Goal: Task Accomplishment & Management: Complete application form

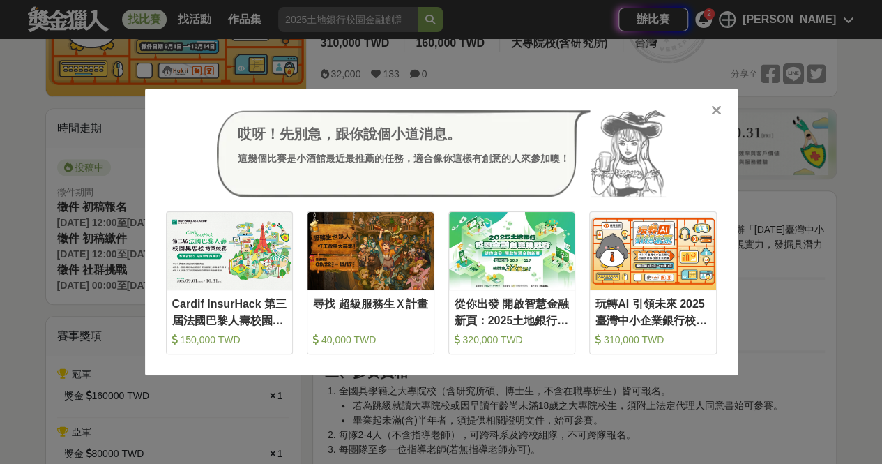
click at [711, 117] on icon at bounding box center [716, 110] width 10 height 14
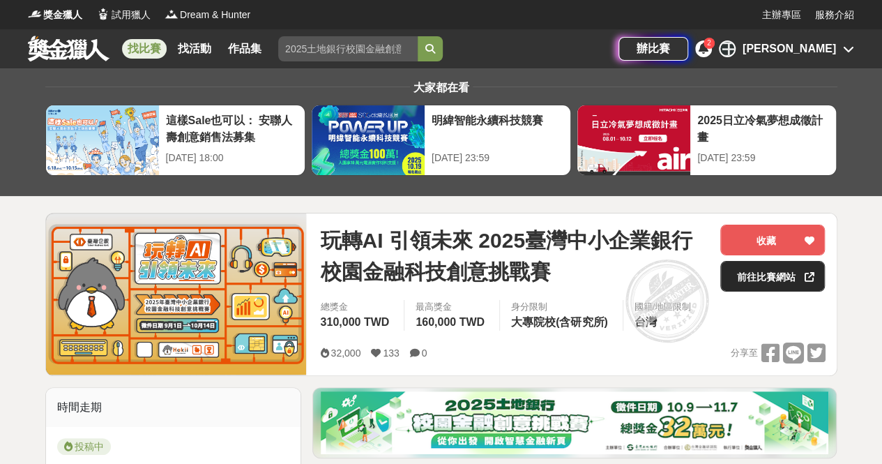
click at [771, 284] on link "前往比賽網站" at bounding box center [772, 276] width 105 height 31
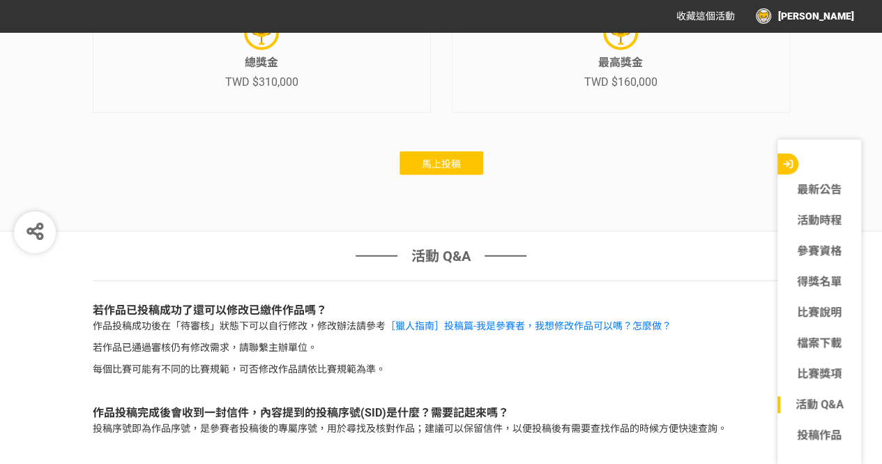
scroll to position [4392, 0]
click at [465, 175] on button "馬上投稿" at bounding box center [441, 163] width 84 height 24
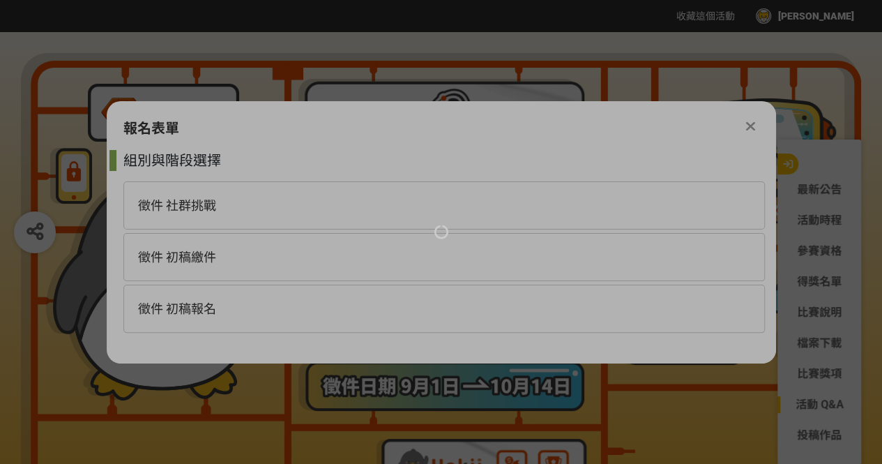
scroll to position [0, 0]
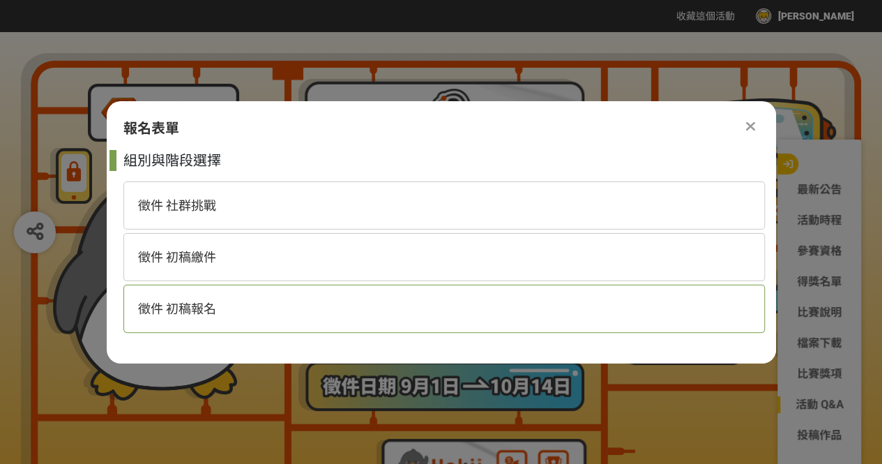
click at [204, 313] on span "徵件 初稿報名" at bounding box center [177, 308] width 78 height 15
select select "185368:185625"
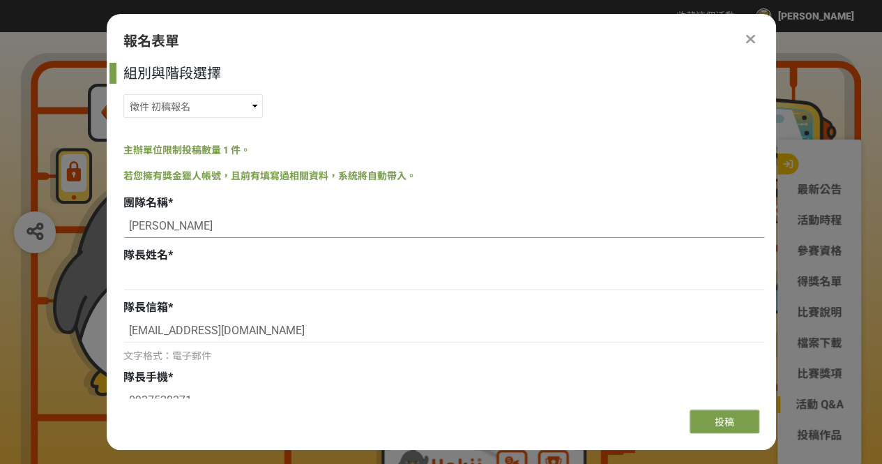
drag, startPoint x: 185, startPoint y: 225, endPoint x: 95, endPoint y: 232, distance: 90.2
type input "[PERSON_NAME]"
click at [194, 226] on input at bounding box center [443, 226] width 641 height 24
click at [202, 229] on input at bounding box center [443, 226] width 641 height 24
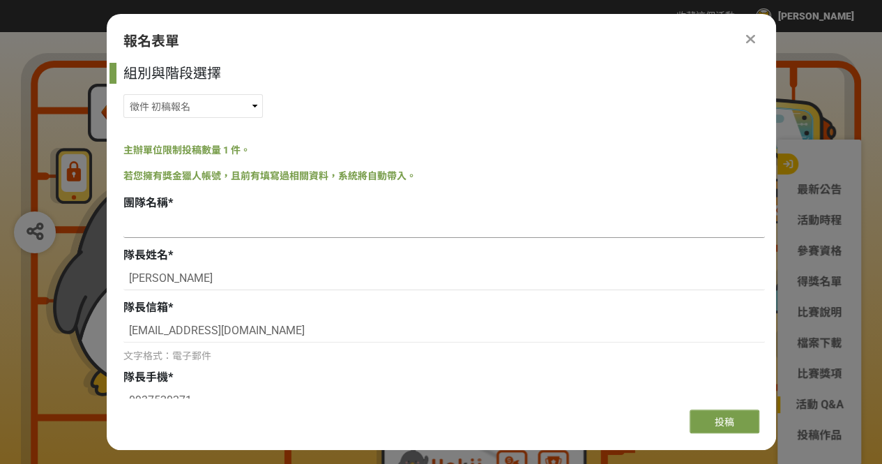
click at [244, 234] on input at bounding box center [443, 226] width 641 height 24
paste input "詐騙集團還我錢！！！"
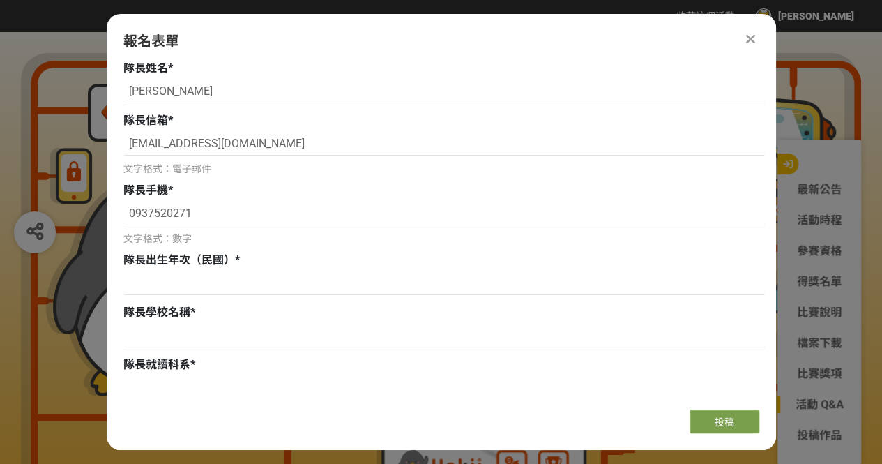
scroll to position [209, 0]
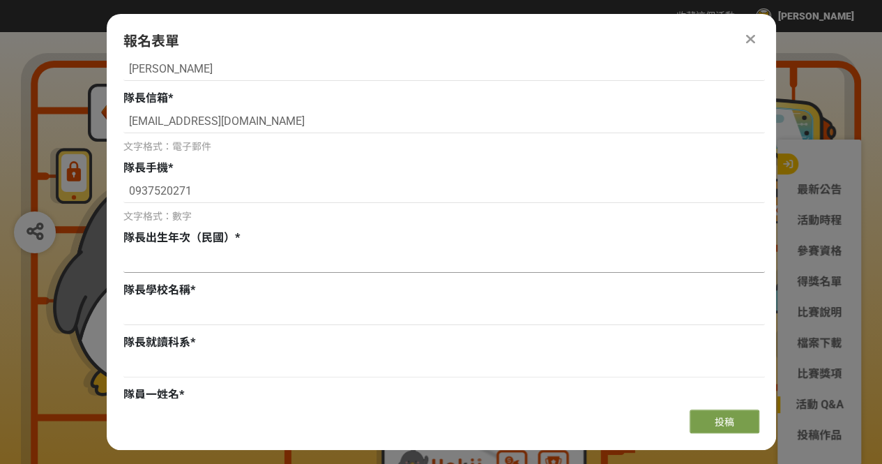
type input "詐騙集團還我錢！！！"
click at [219, 270] on input at bounding box center [443, 261] width 641 height 24
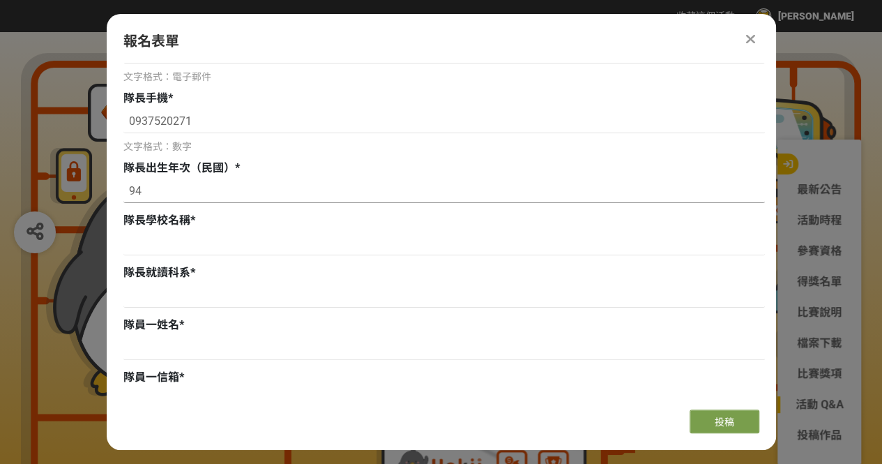
type input "94"
click at [191, 249] on input at bounding box center [443, 243] width 641 height 24
paste input "國立高雄科技大學"
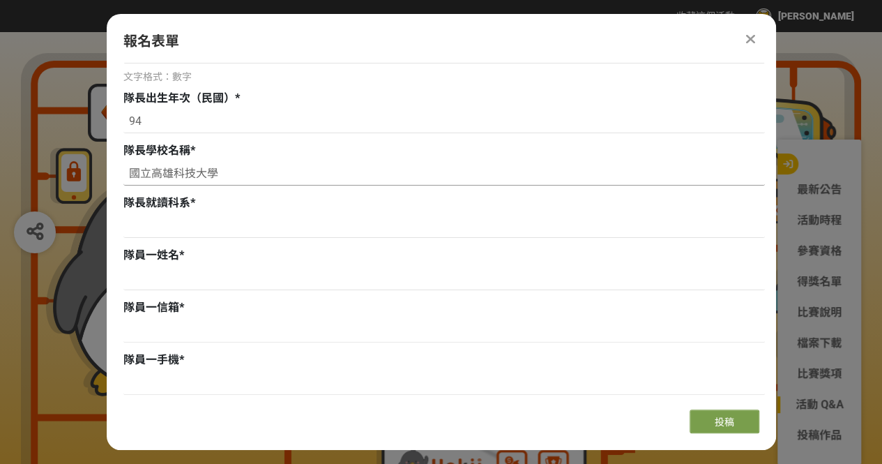
click at [243, 176] on input "國立高雄科技大學" at bounding box center [443, 174] width 641 height 24
type input "國立高雄科技大學"
click at [209, 231] on input at bounding box center [443, 226] width 641 height 24
drag, startPoint x: 184, startPoint y: 222, endPoint x: 109, endPoint y: 222, distance: 75.3
click at [109, 222] on div "組別與階段選擇 徵件 社群挑戰 徵件 初稿繳件 徵件 初稿報名 主辦單位限制投稿數量 1 件。 若您擁有獎金獵人帳號，且前有填寫過相關資料，系統將自動帶入。 …" at bounding box center [441, 230] width 669 height 335
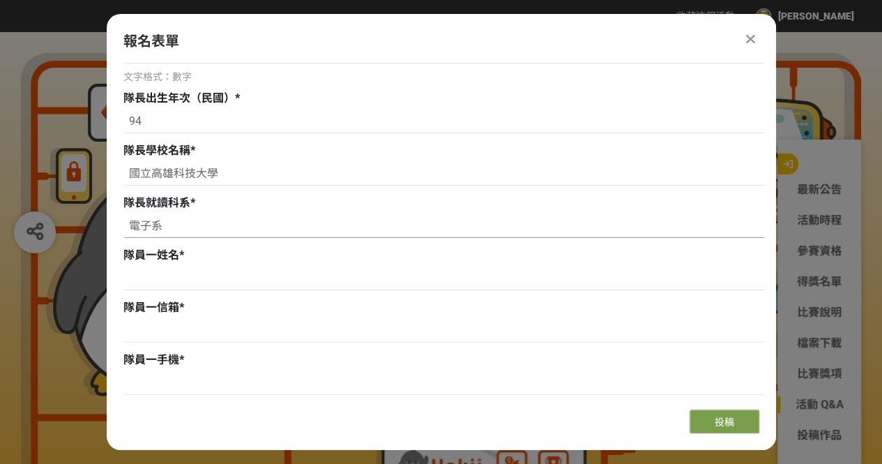
paste input "工程"
type input "電子工程系"
click at [218, 271] on input at bounding box center [443, 278] width 641 height 24
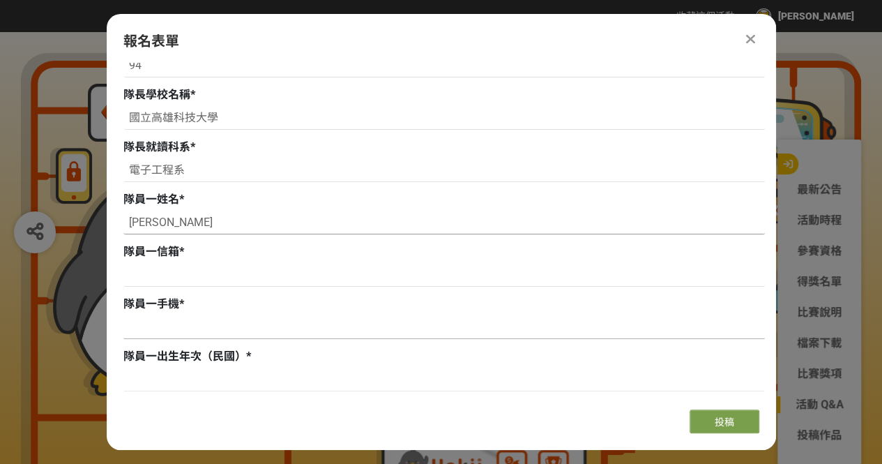
scroll to position [488, 0]
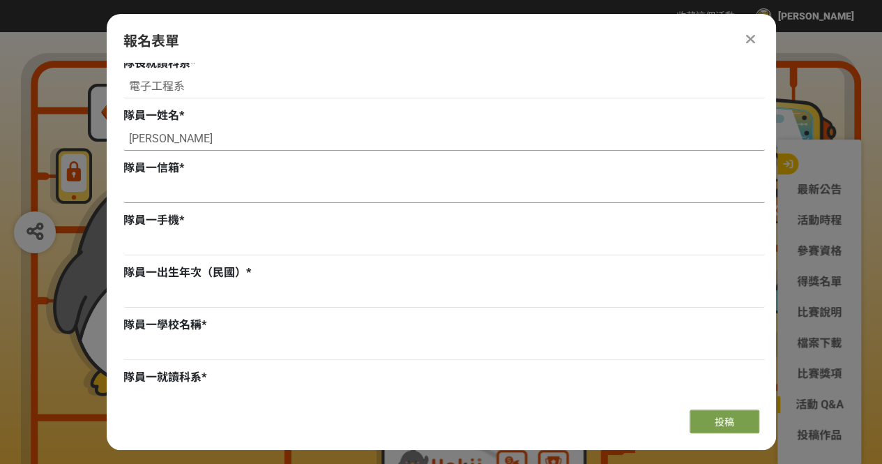
type input "[PERSON_NAME]"
click at [206, 197] on input at bounding box center [443, 191] width 641 height 24
click at [184, 188] on input at bounding box center [443, 191] width 641 height 24
paste input "[EMAIL_ADDRESS][DOMAIN_NAME]"
type input "[EMAIL_ADDRESS][DOMAIN_NAME]"
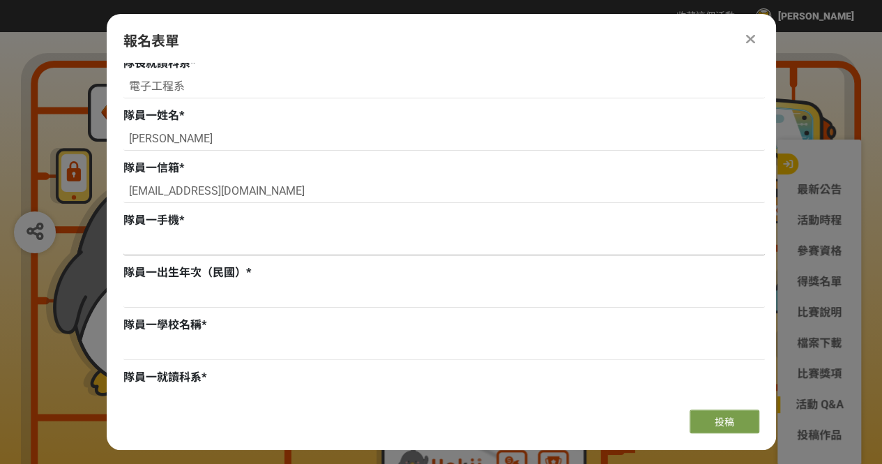
click at [208, 249] on input at bounding box center [443, 243] width 641 height 24
type input "0966310280"
click at [183, 302] on input at bounding box center [443, 296] width 641 height 24
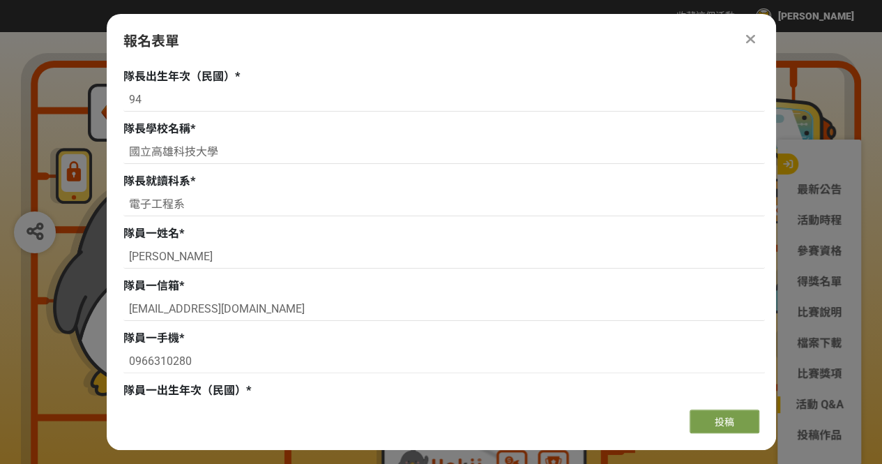
scroll to position [279, 0]
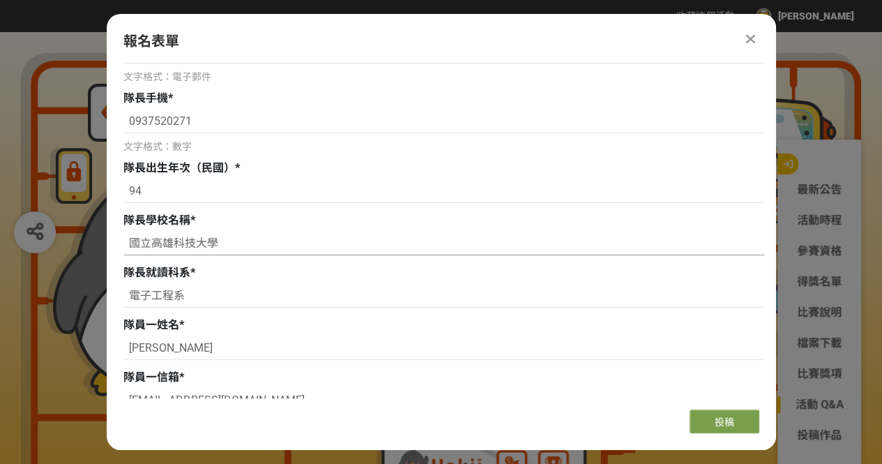
drag, startPoint x: 234, startPoint y: 243, endPoint x: 100, endPoint y: 241, distance: 133.9
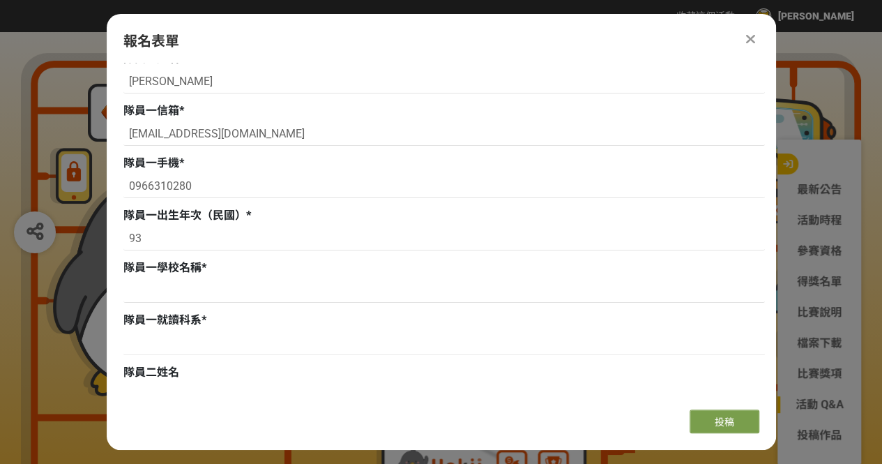
scroll to position [558, 0]
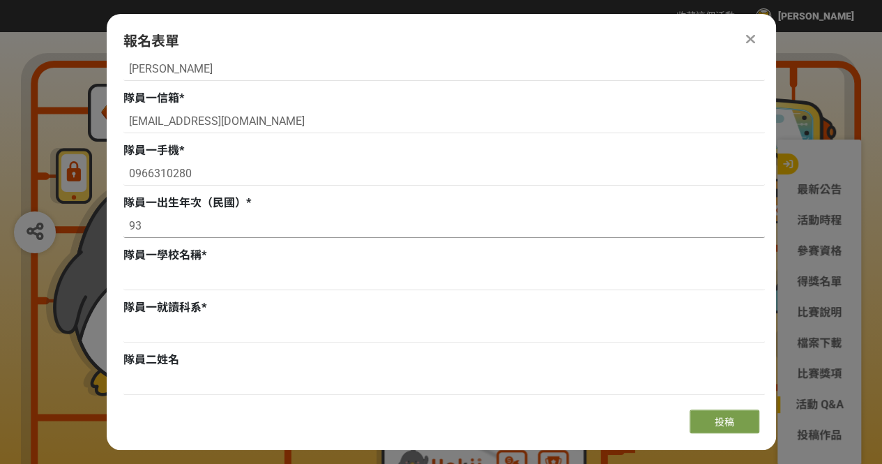
drag, startPoint x: 155, startPoint y: 224, endPoint x: 135, endPoint y: 224, distance: 20.2
click at [135, 224] on input "93" at bounding box center [443, 226] width 641 height 24
type input "94"
click at [160, 280] on input at bounding box center [443, 278] width 641 height 24
paste input "國立高雄科技大學"
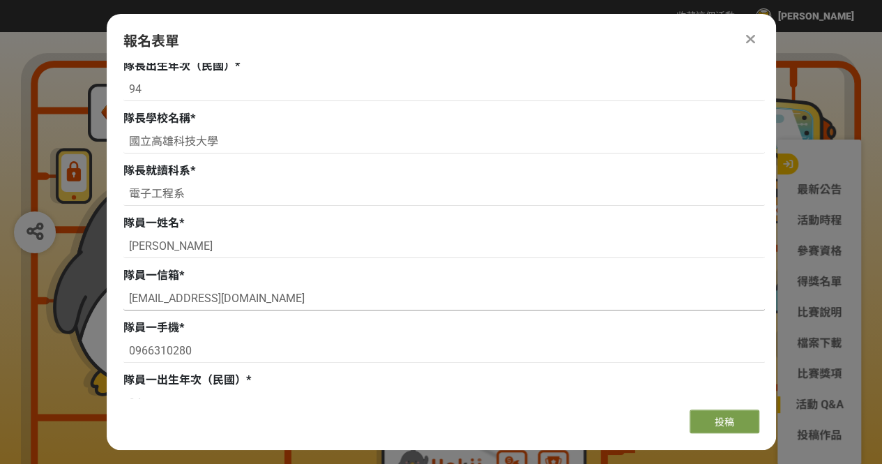
scroll to position [349, 0]
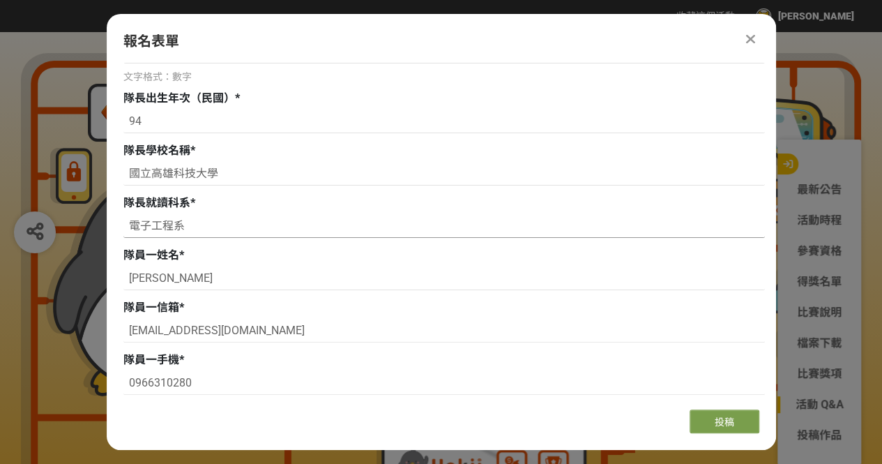
type input "國立高雄科技大學"
drag, startPoint x: 192, startPoint y: 231, endPoint x: 106, endPoint y: 227, distance: 86.5
click at [107, 227] on div "組別與階段選擇 徵件 社群挑戰 徵件 初稿繳件 徵件 初稿報名 主辦單位限制投稿數量 1 件。 若您擁有獎金獵人帳號，且前有填寫過相關資料，系統將自動帶入。 …" at bounding box center [441, 230] width 669 height 335
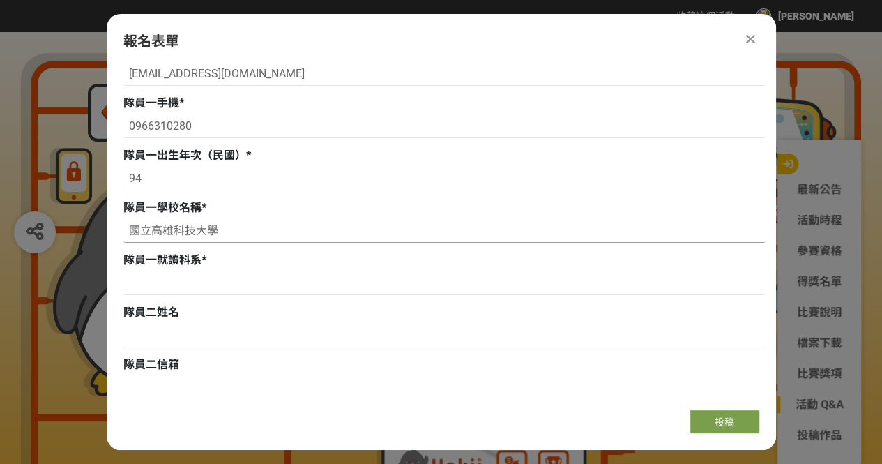
scroll to position [627, 0]
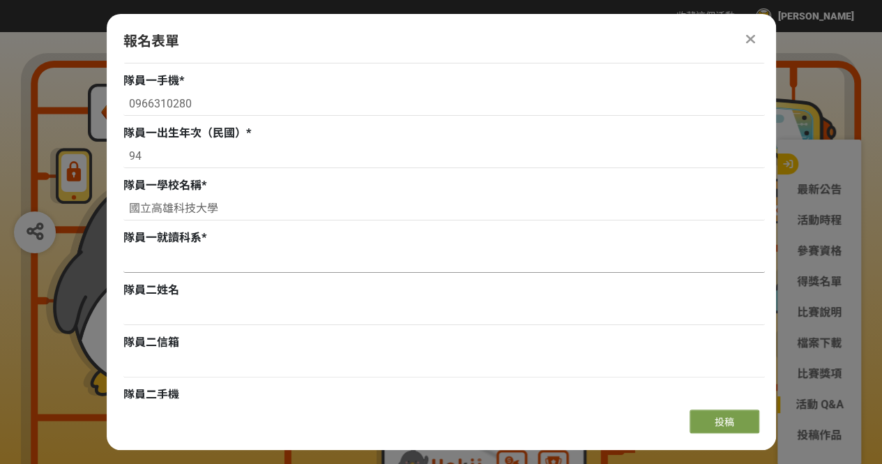
click at [206, 263] on input at bounding box center [443, 261] width 641 height 24
paste input "電子工程系"
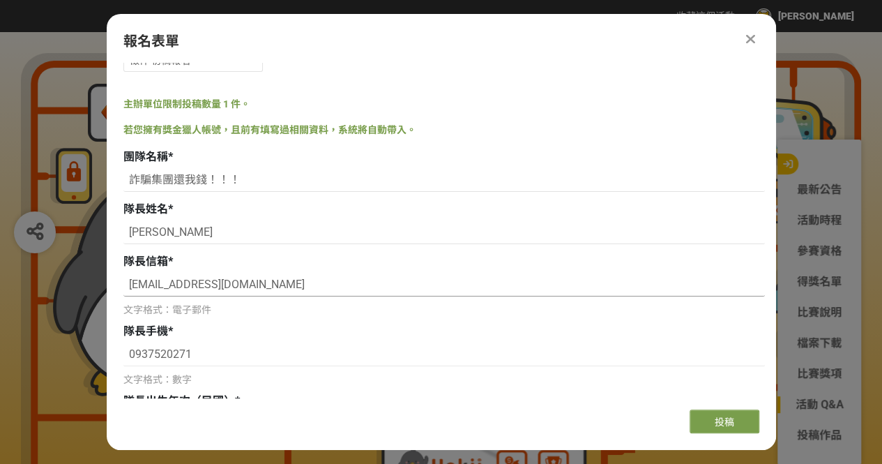
scroll to position [0, 0]
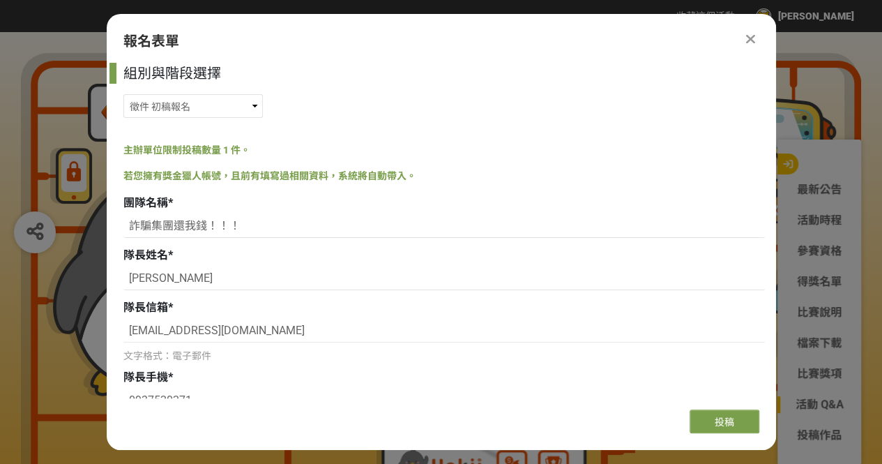
type input "電子工程系"
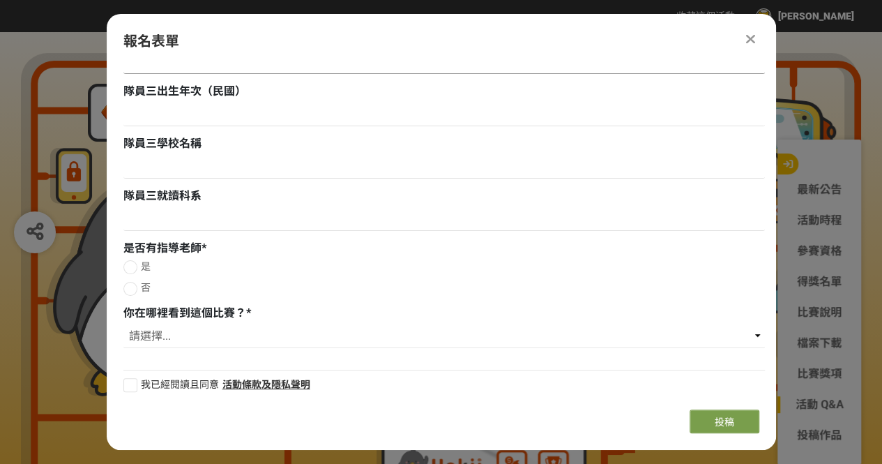
scroll to position [1301, 0]
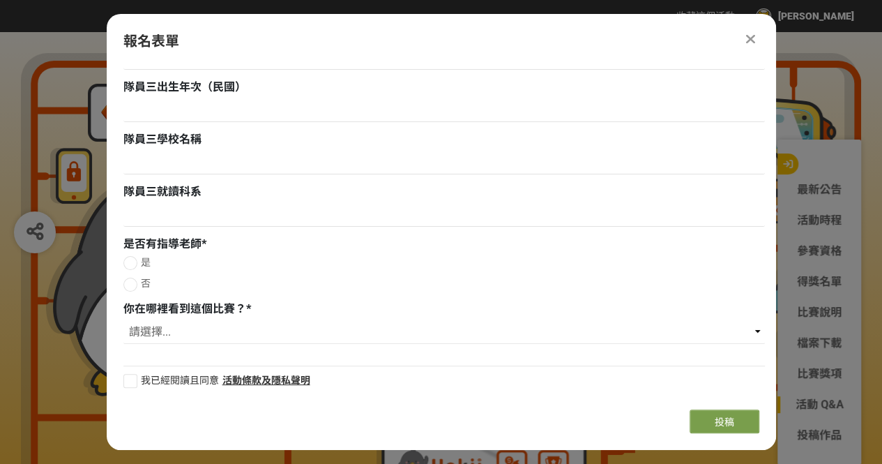
click at [169, 266] on label "是" at bounding box center [443, 262] width 641 height 15
click at [133, 266] on input "是" at bounding box center [128, 262] width 9 height 9
radio input "false"
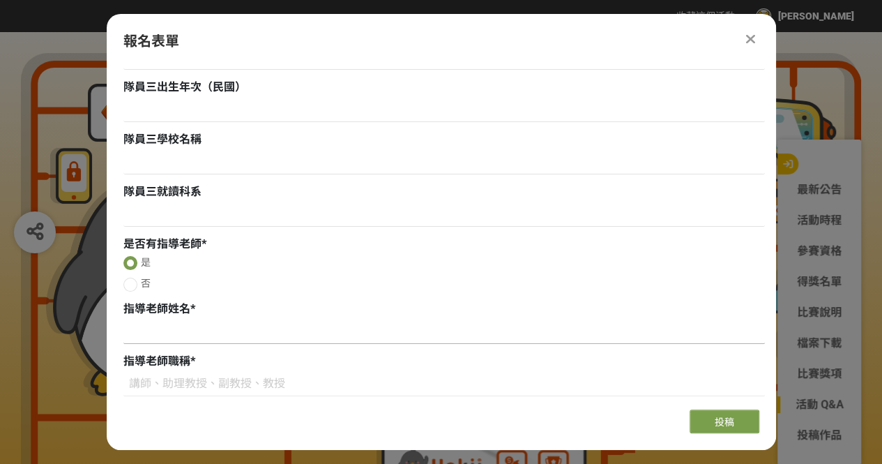
click at [191, 326] on input at bounding box center [443, 332] width 641 height 24
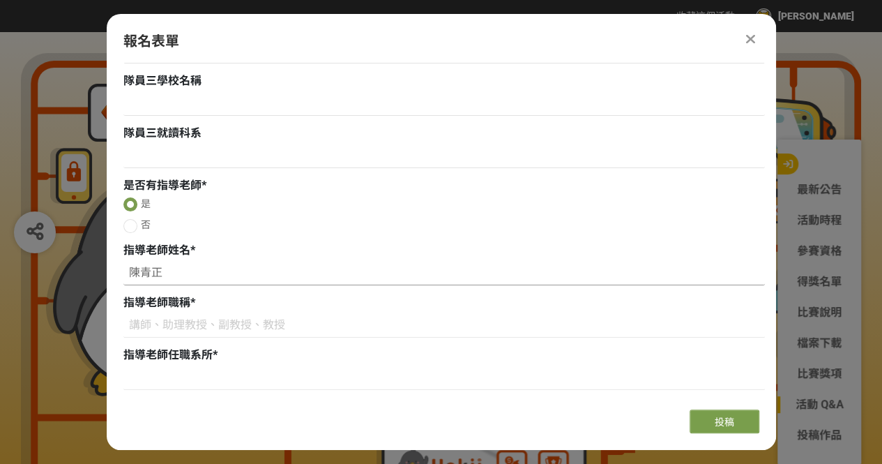
scroll to position [1440, 0]
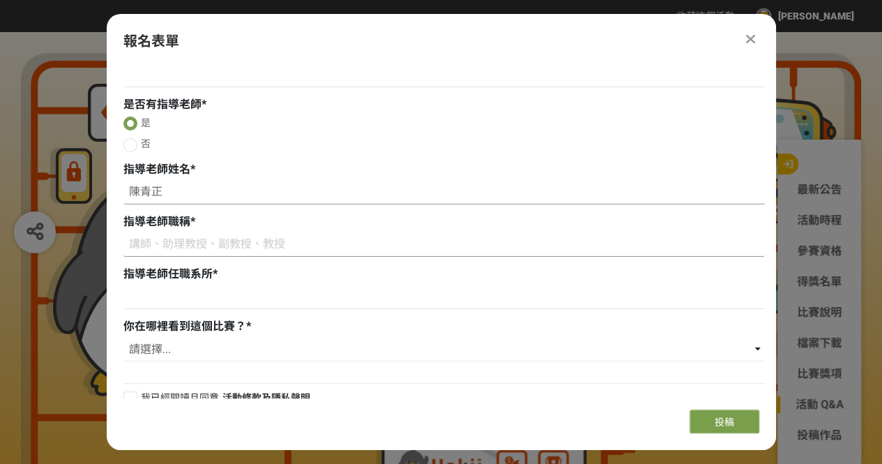
type input "陳青正"
click at [251, 245] on input at bounding box center [443, 245] width 641 height 24
drag, startPoint x: 195, startPoint y: 193, endPoint x: 154, endPoint y: 185, distance: 41.8
click at [113, 193] on div "組別與階段選擇 徵件 社群挑戰 徵件 初稿繳件 徵件 初稿報名 主辦單位限制投稿數量 1 件。 若您擁有獎金獵人帳號，且前有填寫過相關資料，系統將自動帶入。 …" at bounding box center [441, 230] width 669 height 335
click at [287, 245] on input at bounding box center [443, 245] width 641 height 24
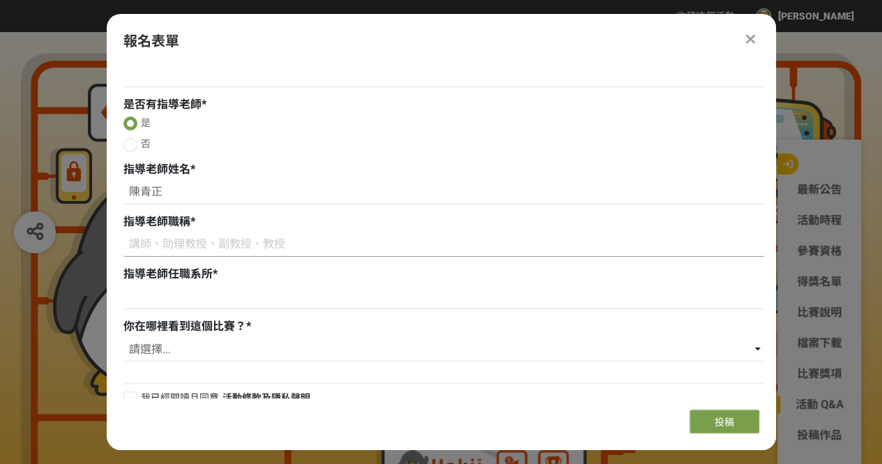
paste input "兼任教師"
type input "兼任教師"
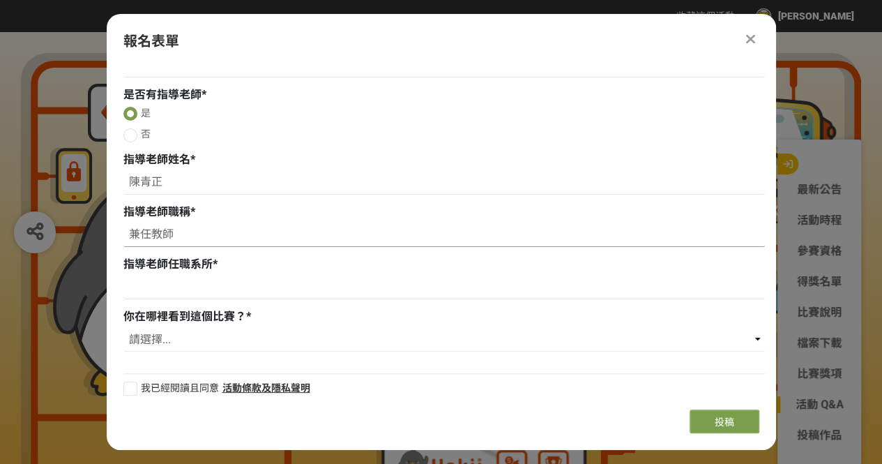
scroll to position [1458, 0]
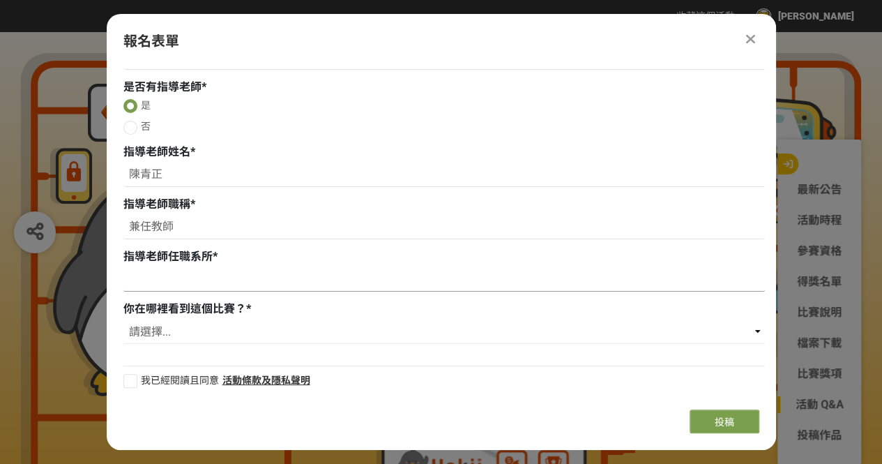
click at [263, 280] on input at bounding box center [443, 280] width 641 height 24
paste input "創新創業教育中心"
type input "創新創業教育中心"
click at [209, 326] on select "請選擇... 獎金獵人網站 Facebook / Instagram 校園講座 / 老師系上推薦 電子郵件 海報 其他" at bounding box center [443, 332] width 641 height 24
select select "校園講座 / 老師系上推薦"
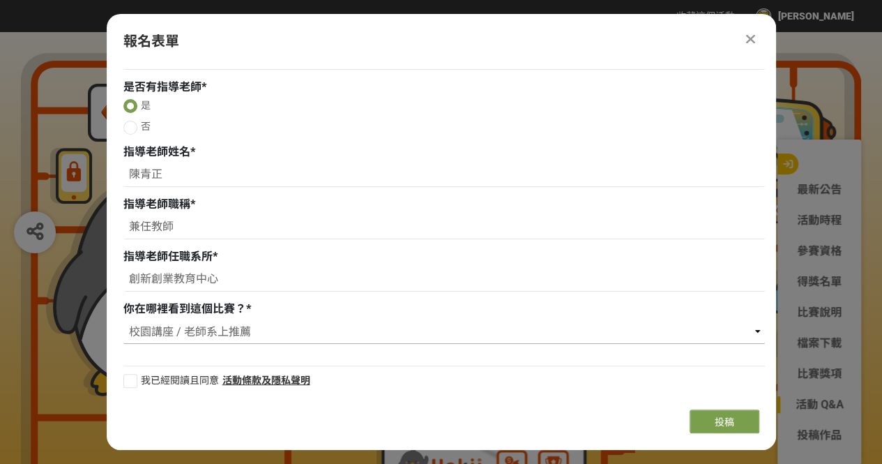
click at [123, 320] on select "請選擇... 獎金獵人網站 Facebook / Instagram 校園講座 / 老師系上推薦 電子郵件 海報 其他" at bounding box center [443, 332] width 641 height 24
click at [134, 379] on div at bounding box center [130, 381] width 14 height 14
checkbox input "true"
click at [195, 171] on input "陳青正" at bounding box center [443, 175] width 641 height 24
click at [724, 424] on span "投稿" at bounding box center [724, 421] width 20 height 11
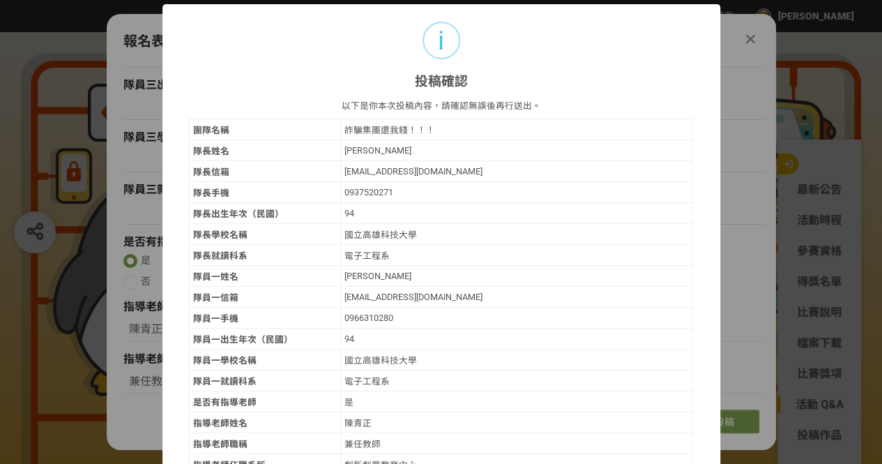
scroll to position [103, 0]
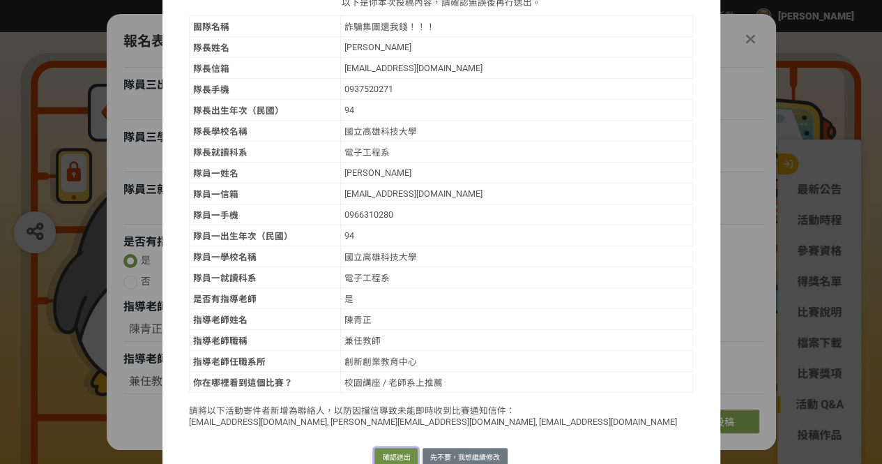
click at [394, 448] on button "確認送出" at bounding box center [395, 458] width 43 height 20
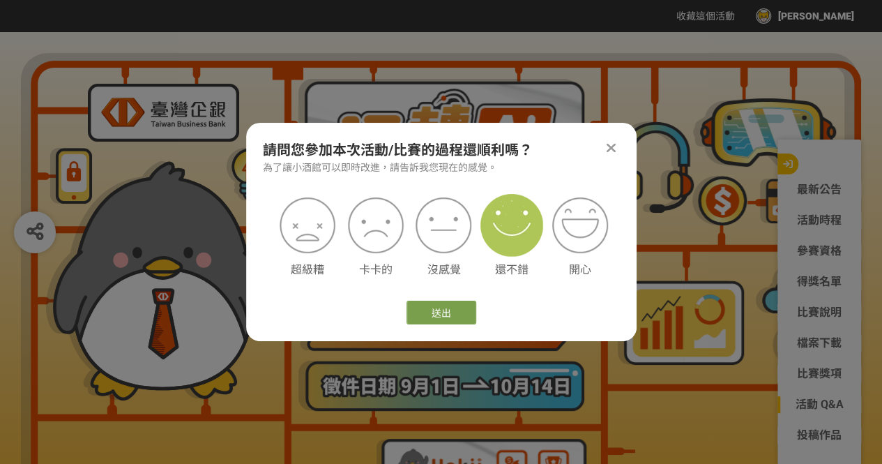
click at [526, 235] on img at bounding box center [511, 225] width 63 height 63
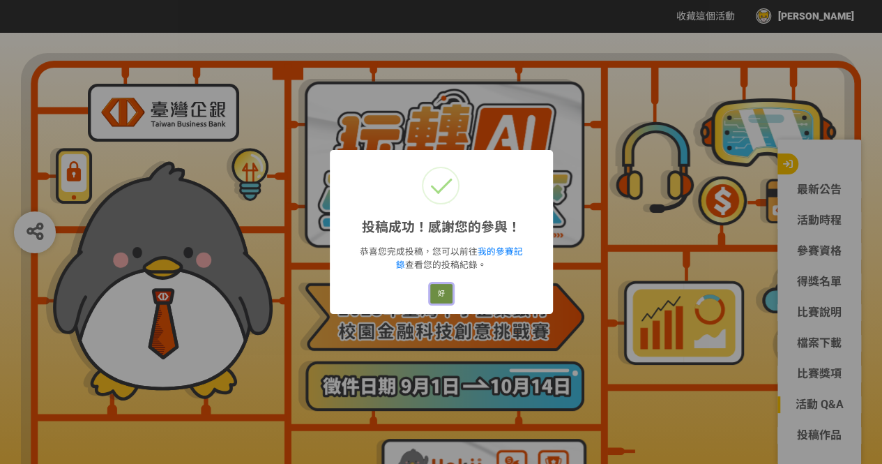
click at [446, 292] on button "好" at bounding box center [441, 294] width 22 height 20
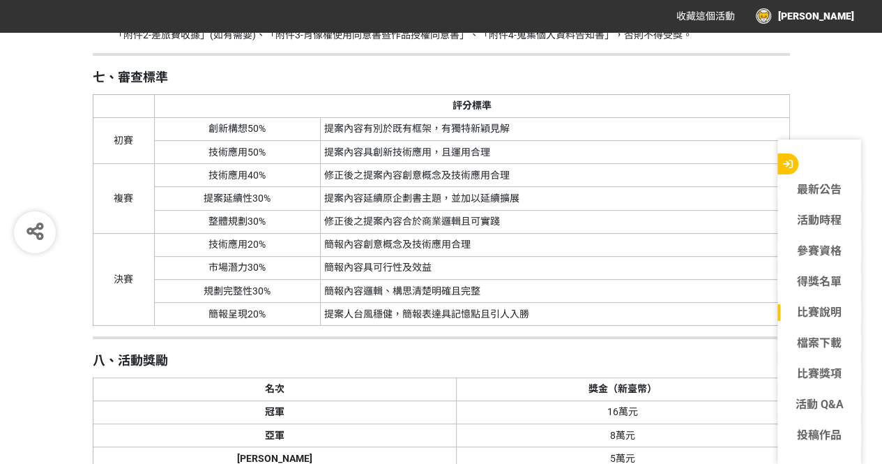
scroll to position [2788, 0]
